Goal: Navigation & Orientation: Understand site structure

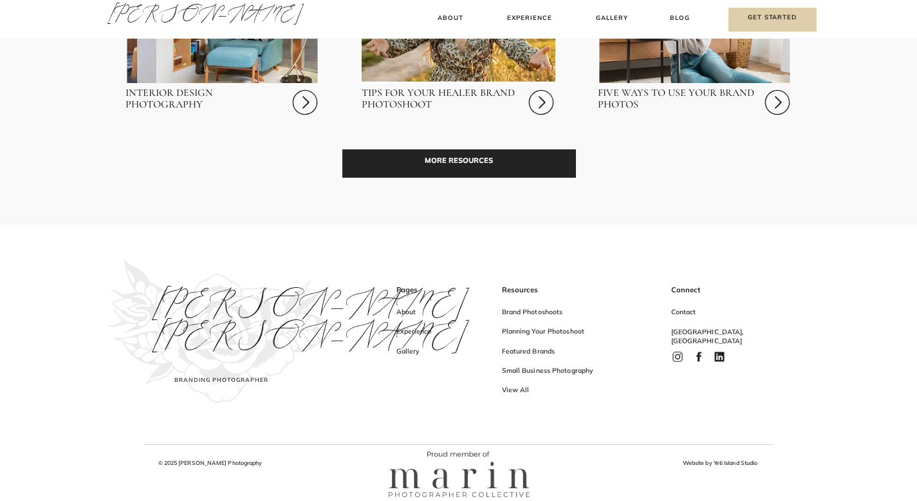
scroll to position [3923, 0]
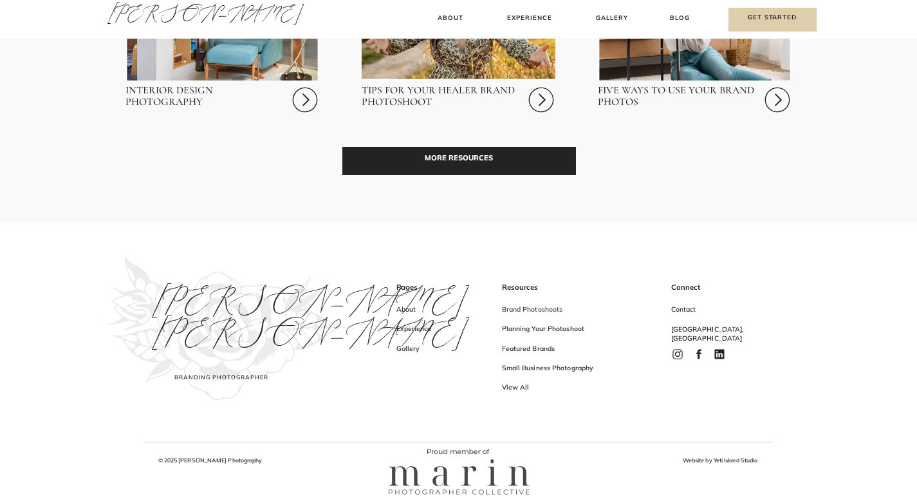
click at [541, 308] on h3 "Brand Photoshoots" at bounding box center [565, 312] width 126 height 14
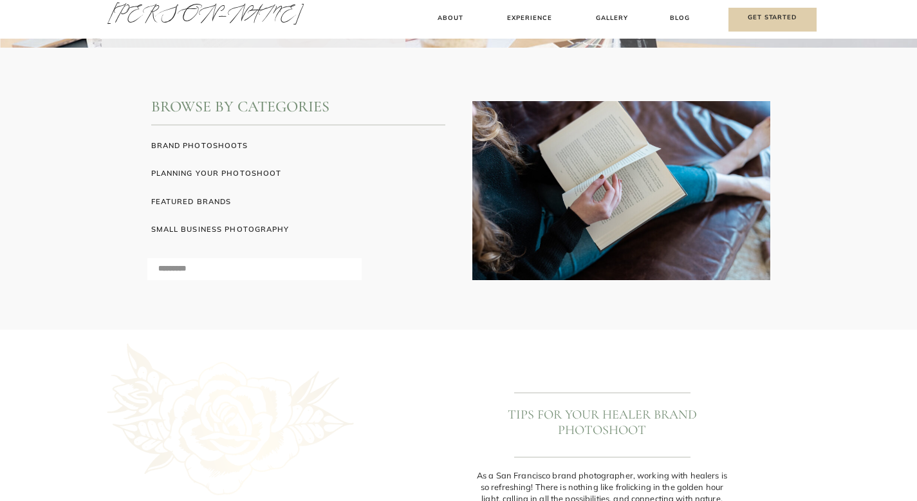
scroll to position [395, 0]
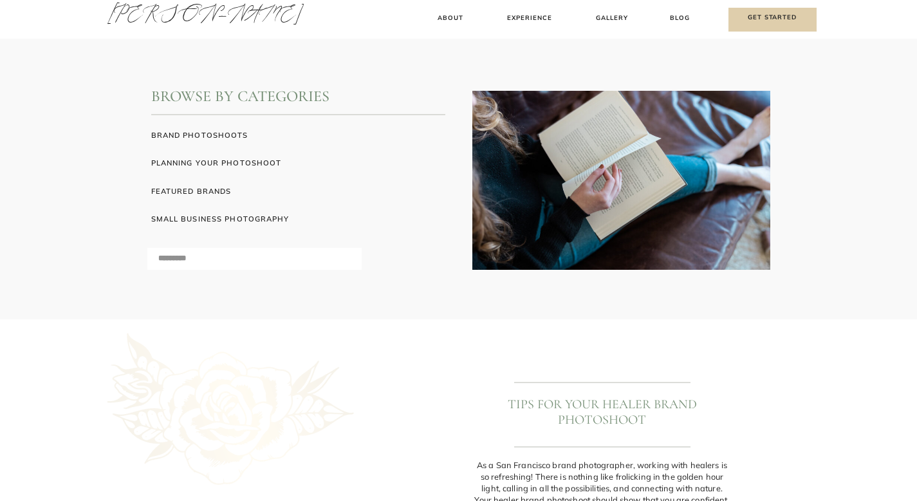
click at [293, 221] on h3 "small business photography" at bounding box center [261, 221] width 221 height 14
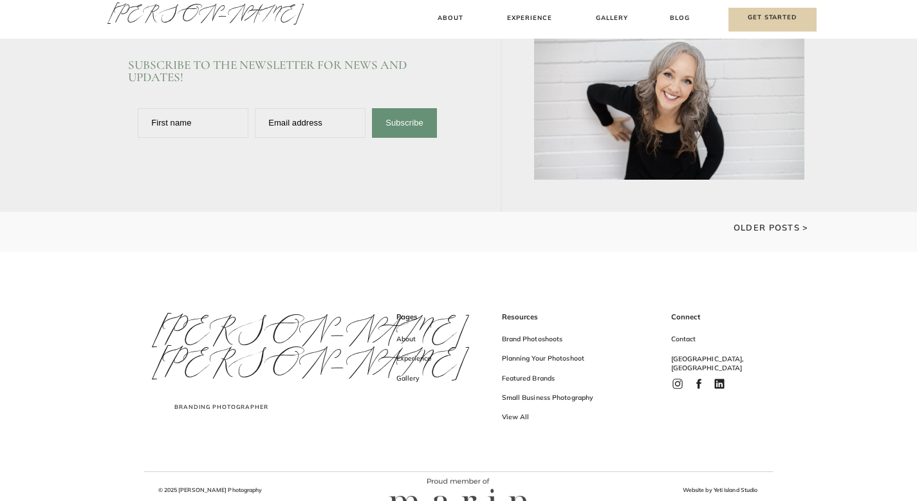
scroll to position [1931, 0]
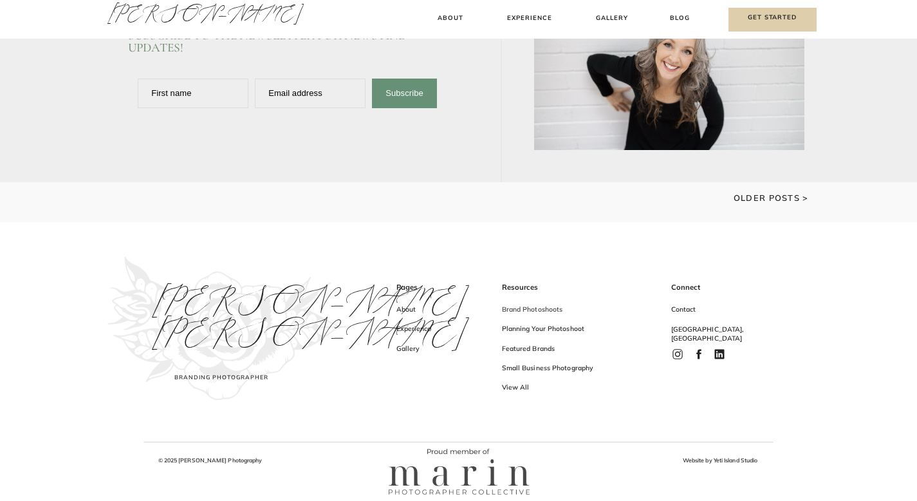
click at [529, 312] on h3 "Brand Photoshoots" at bounding box center [565, 312] width 126 height 14
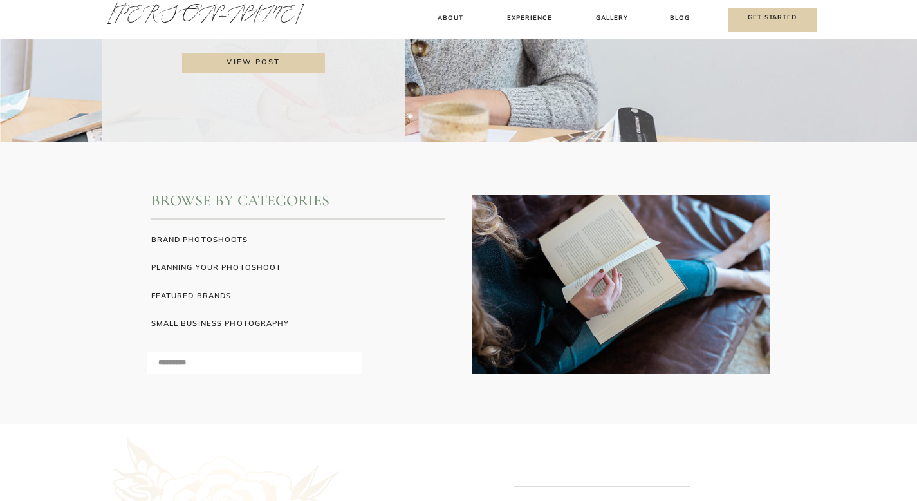
scroll to position [315, 0]
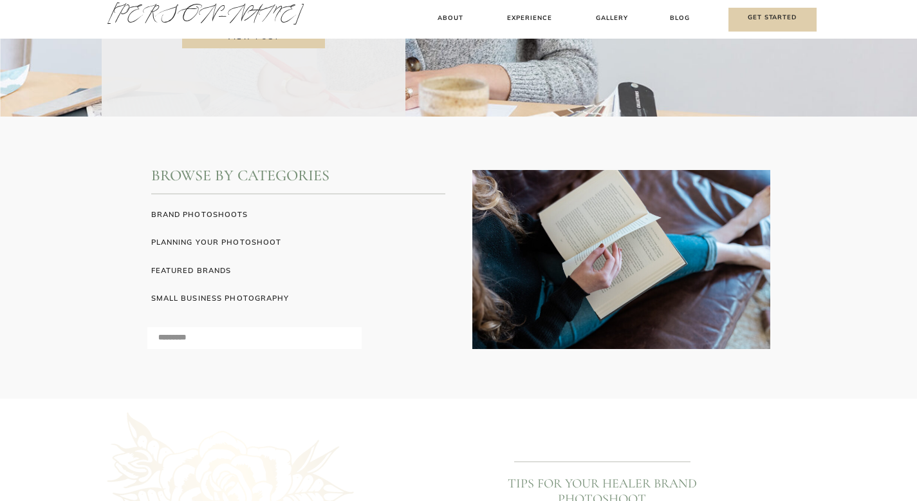
click at [187, 270] on h3 "featured brands" at bounding box center [225, 272] width 148 height 14
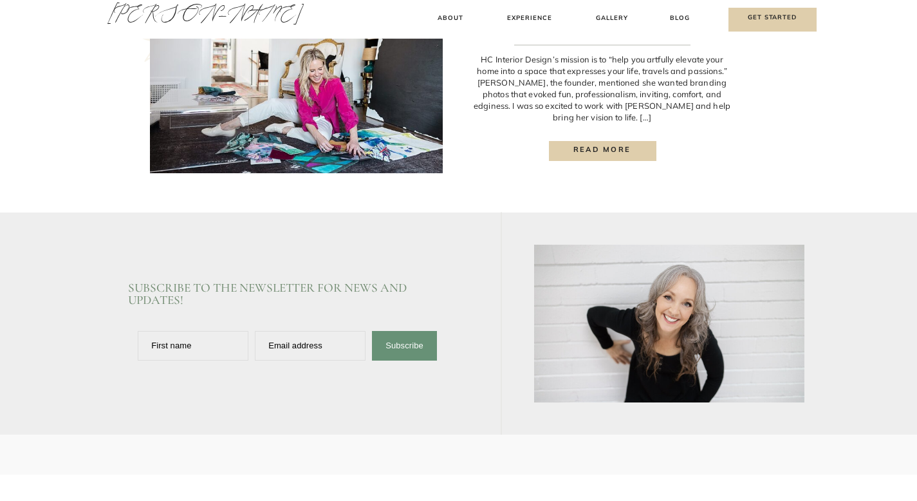
scroll to position [1679, 0]
